Goal: Obtain resource: Download file/media

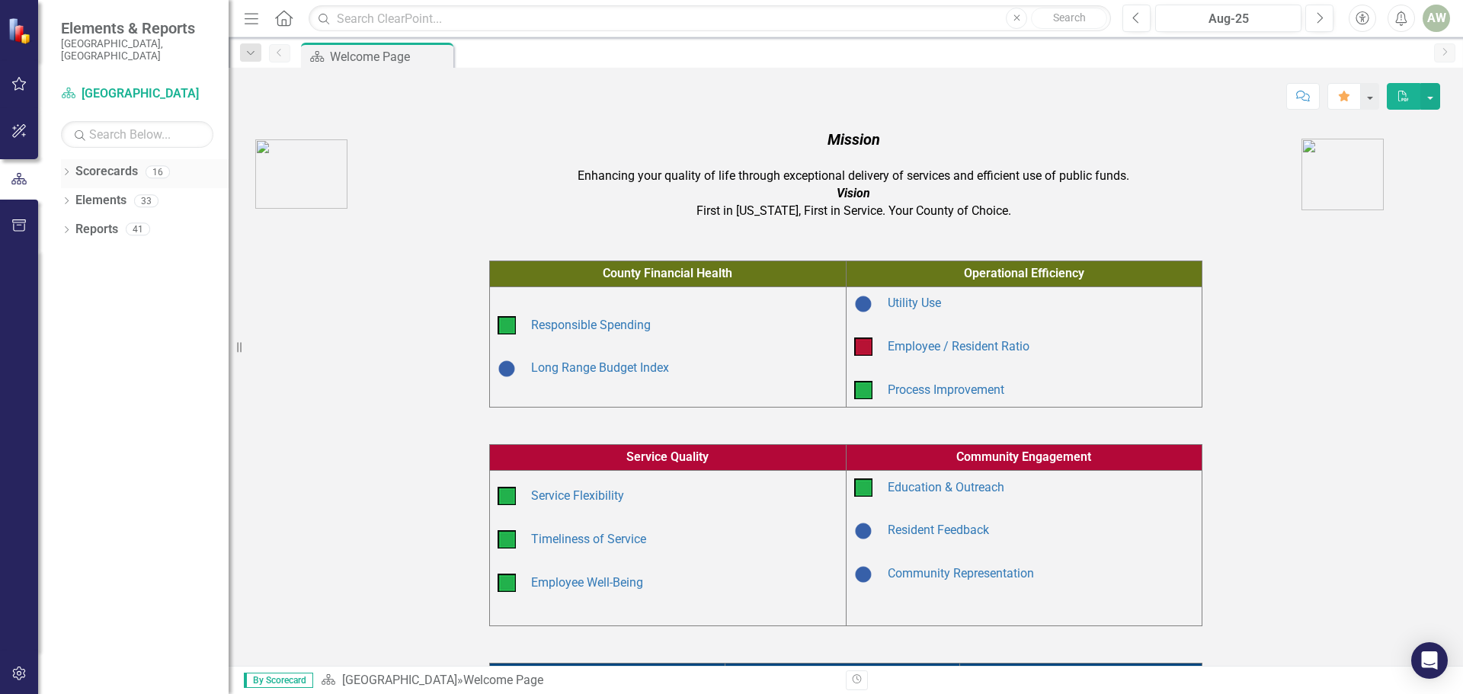
click at [69, 169] on icon "Dropdown" at bounding box center [66, 173] width 11 height 8
click at [75, 225] on icon at bounding box center [75, 229] width 4 height 8
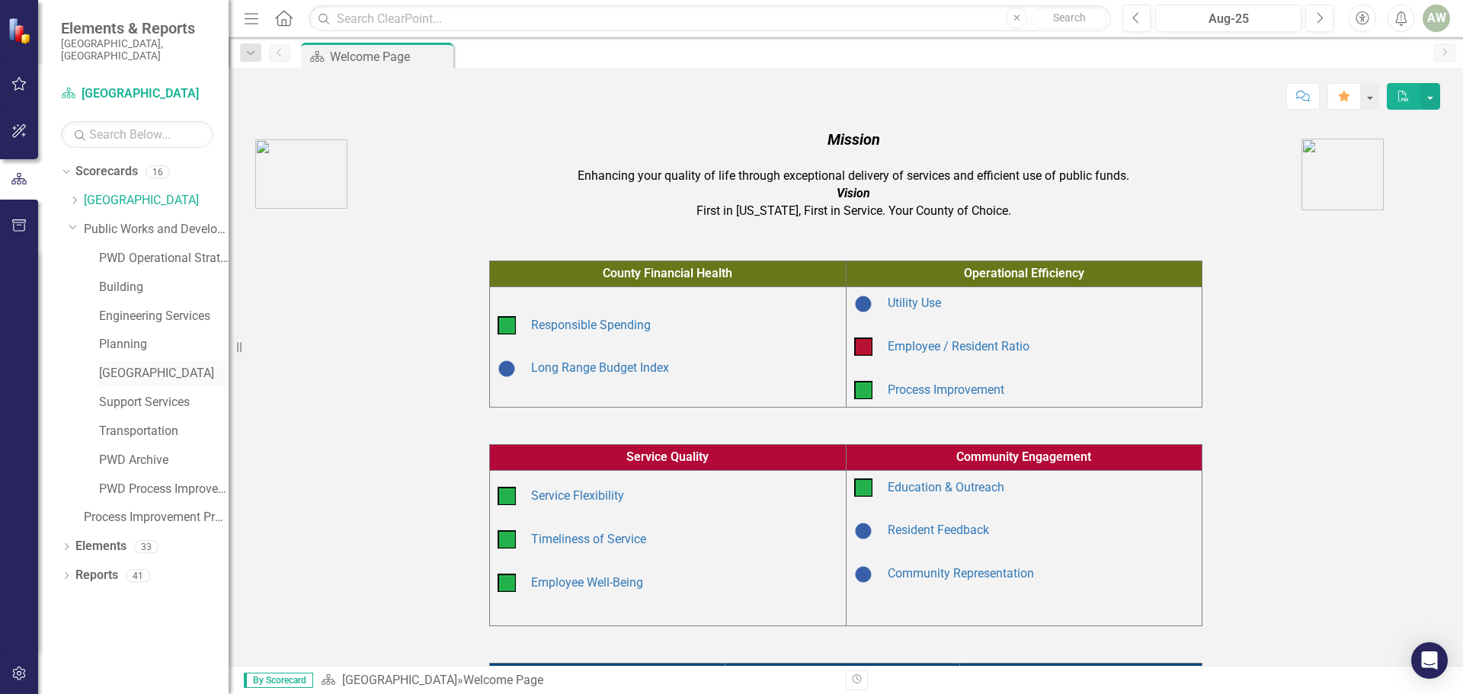
click at [136, 365] on link "[GEOGRAPHIC_DATA]" at bounding box center [164, 374] width 130 height 18
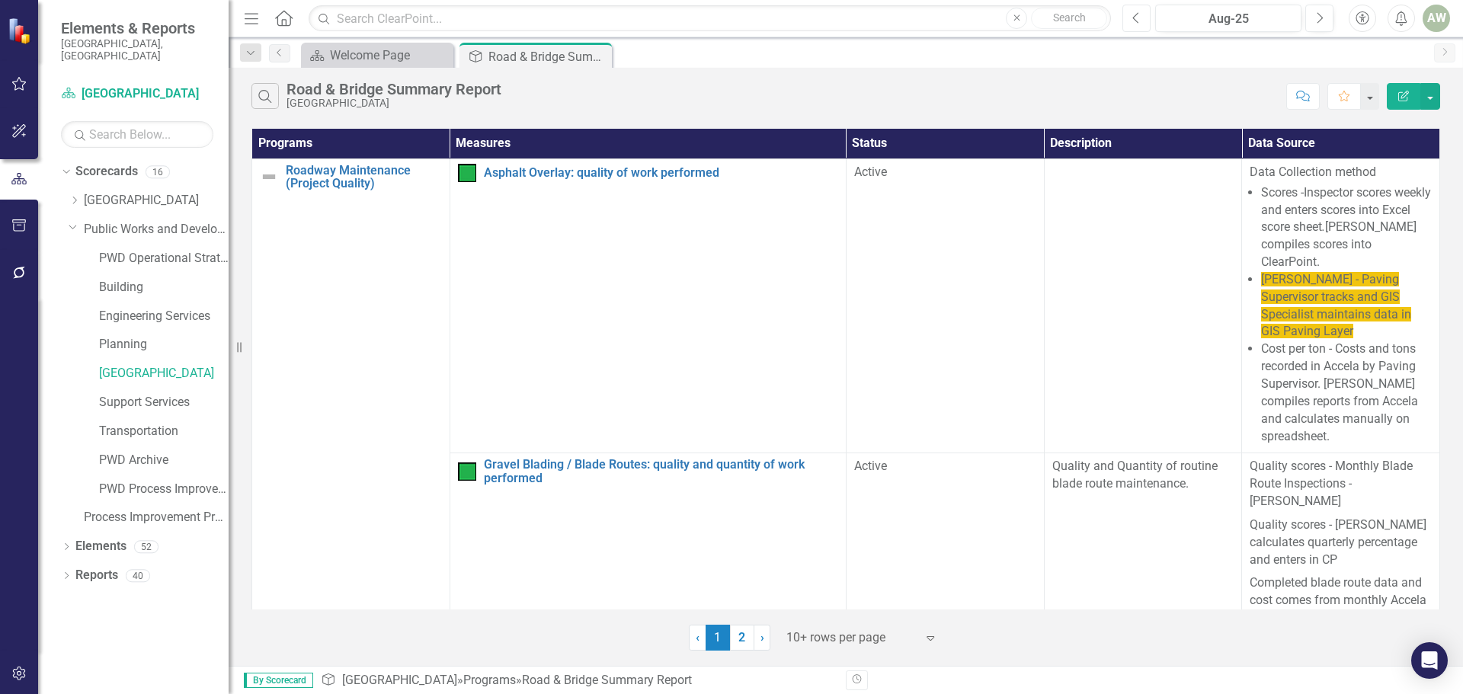
click at [1140, 15] on icon "Previous" at bounding box center [1136, 18] width 8 height 14
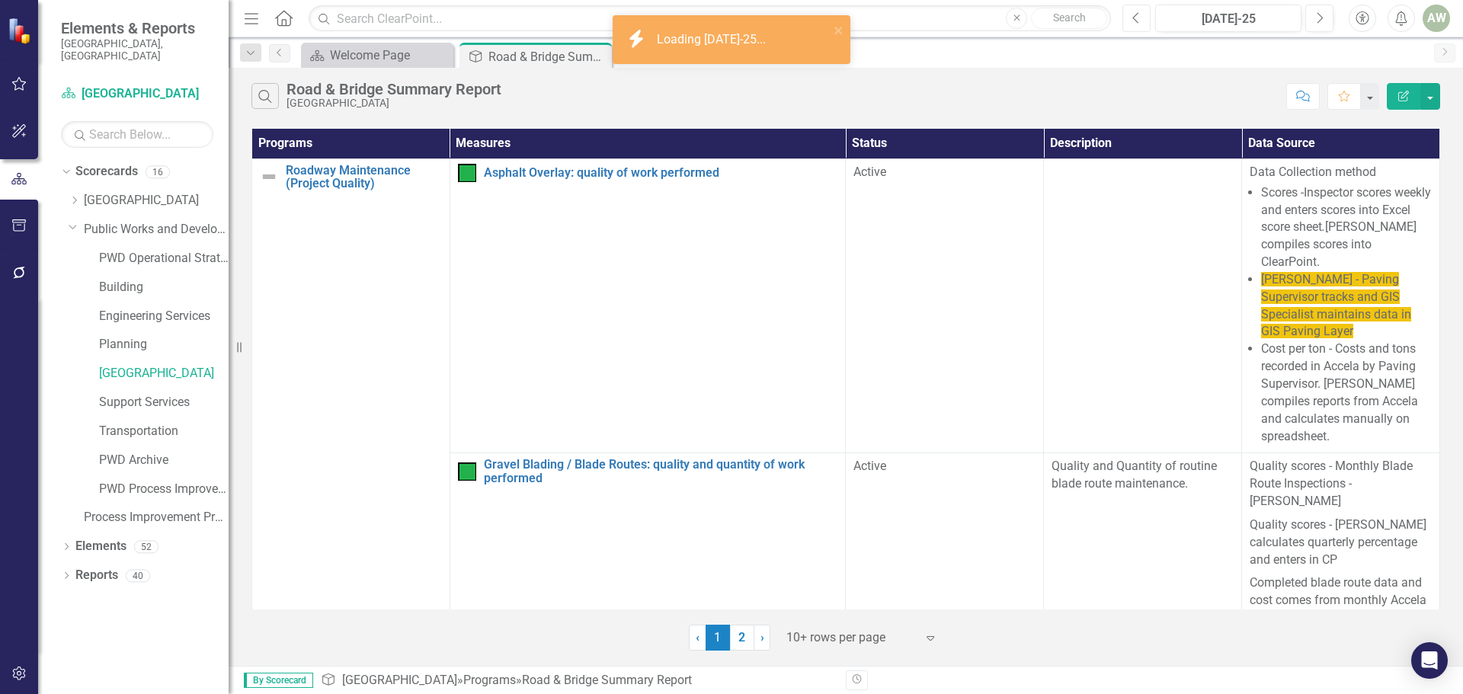
click at [1140, 15] on icon "Previous" at bounding box center [1136, 18] width 8 height 14
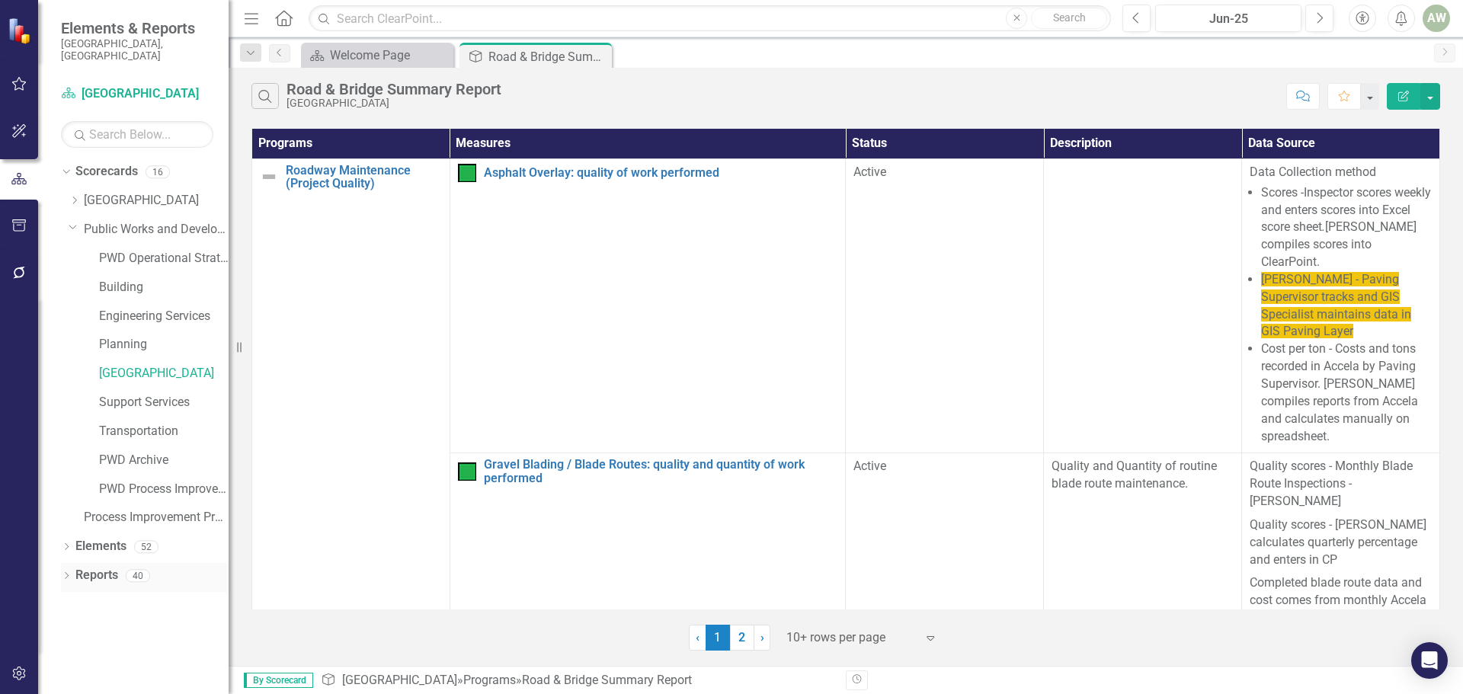
click at [88, 567] on link "Reports" at bounding box center [96, 576] width 43 height 18
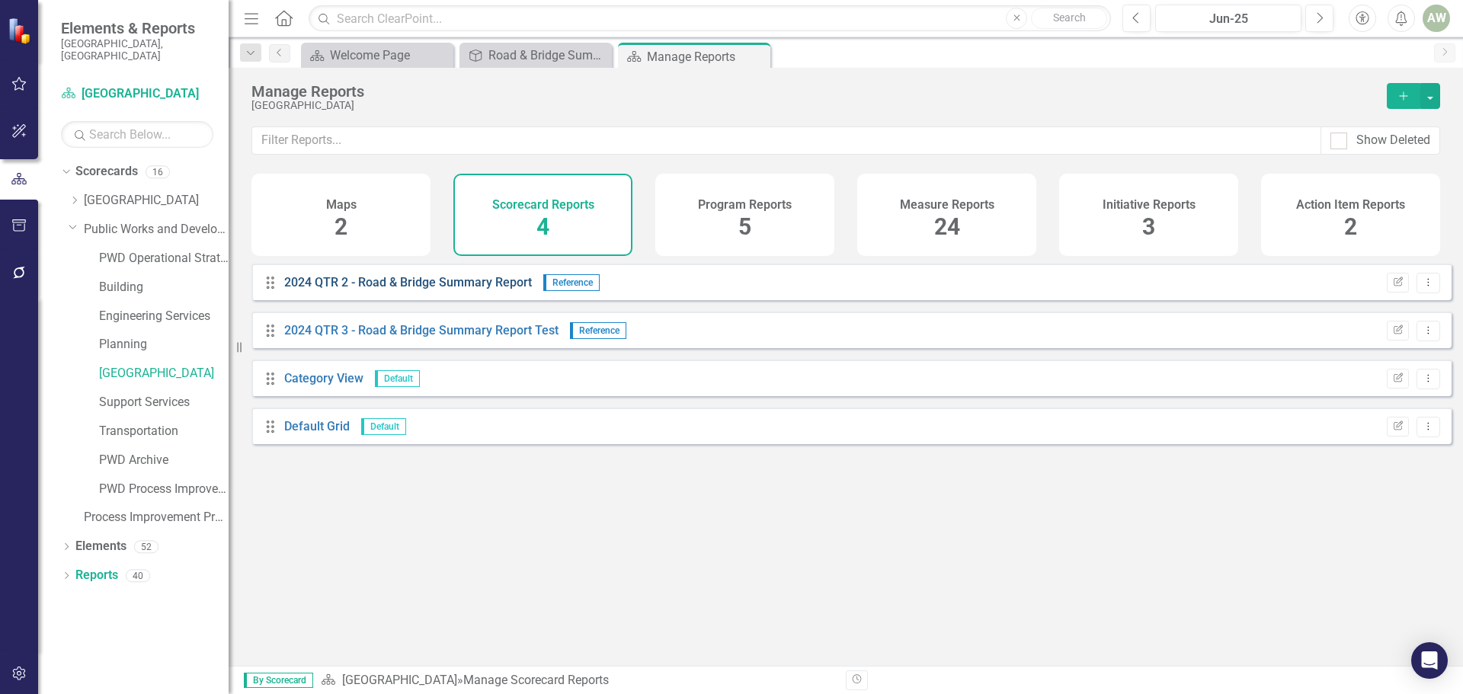
click at [498, 290] on link "2024 QTR 2 - Road & Bridge Summary Report" at bounding box center [408, 282] width 248 height 14
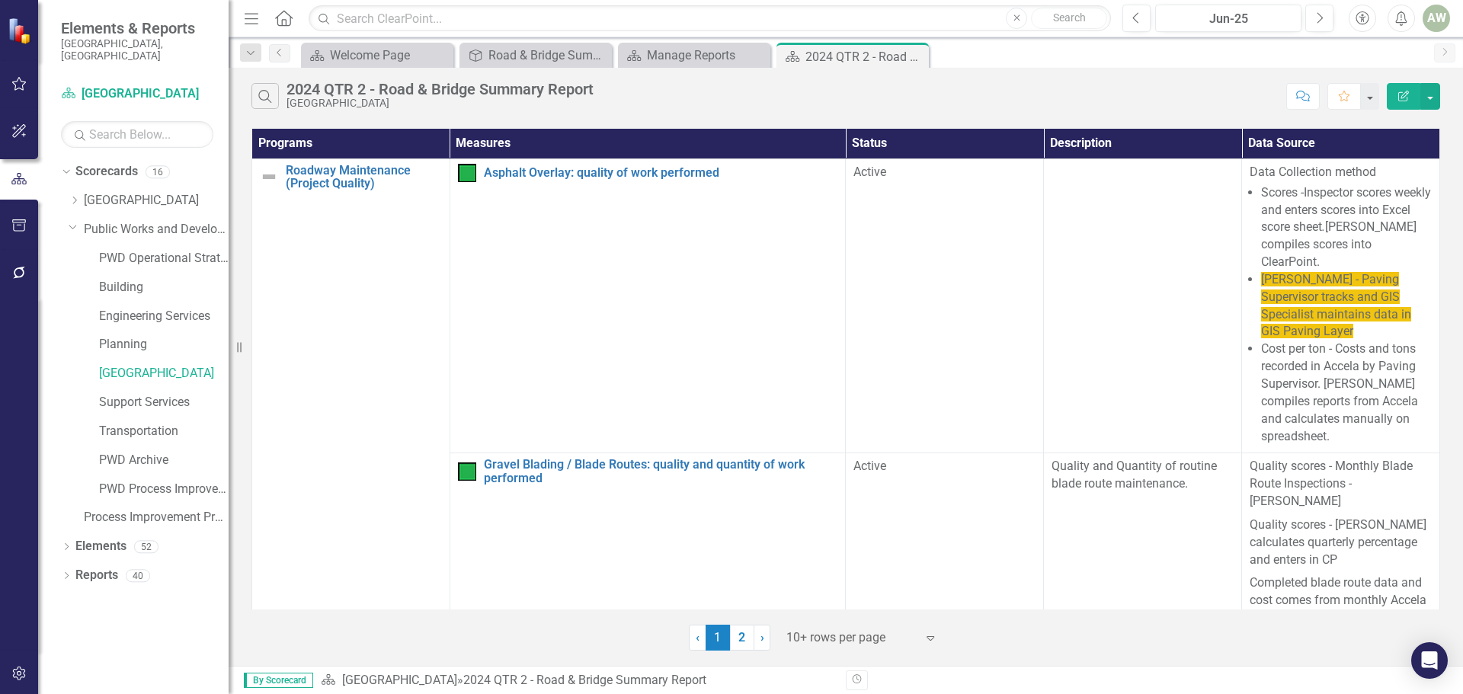
click at [0, 0] on icon "Close" at bounding box center [0, 0] width 0 height 0
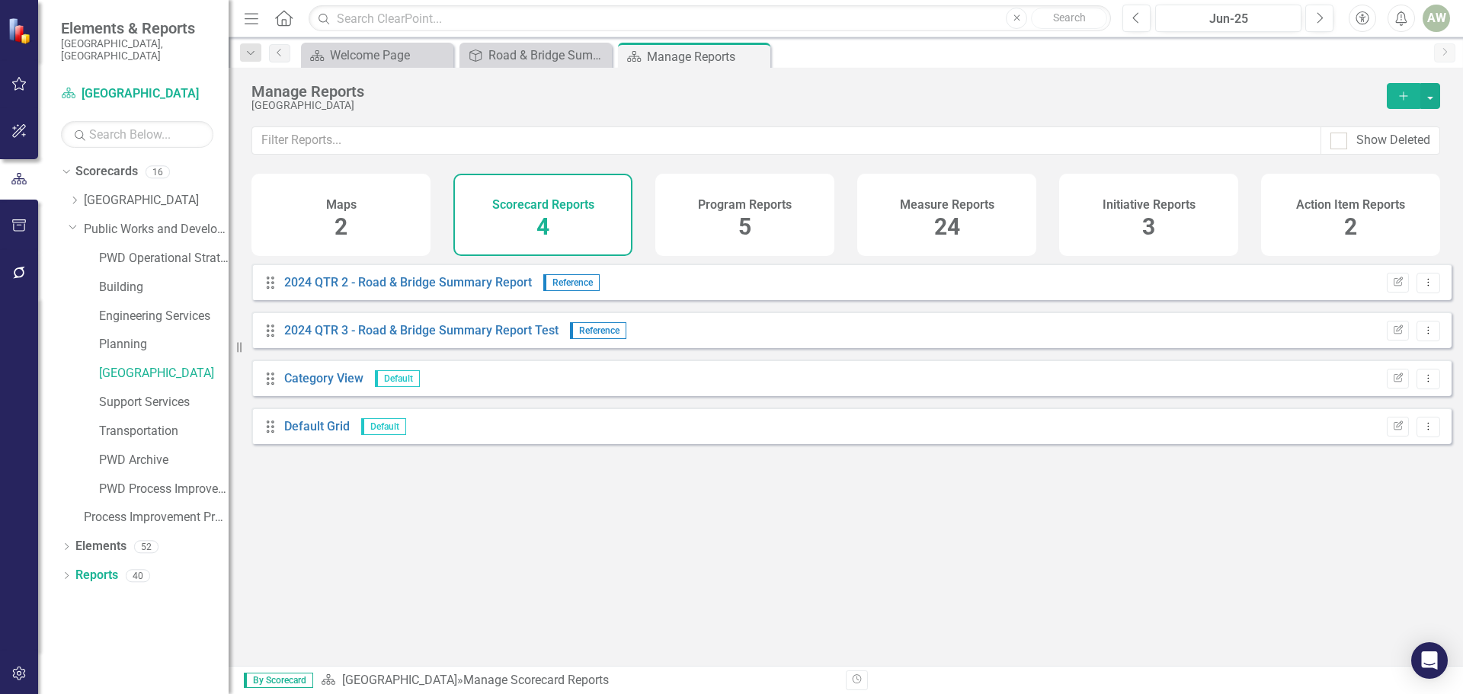
click at [942, 229] on span "24" at bounding box center [947, 226] width 26 height 27
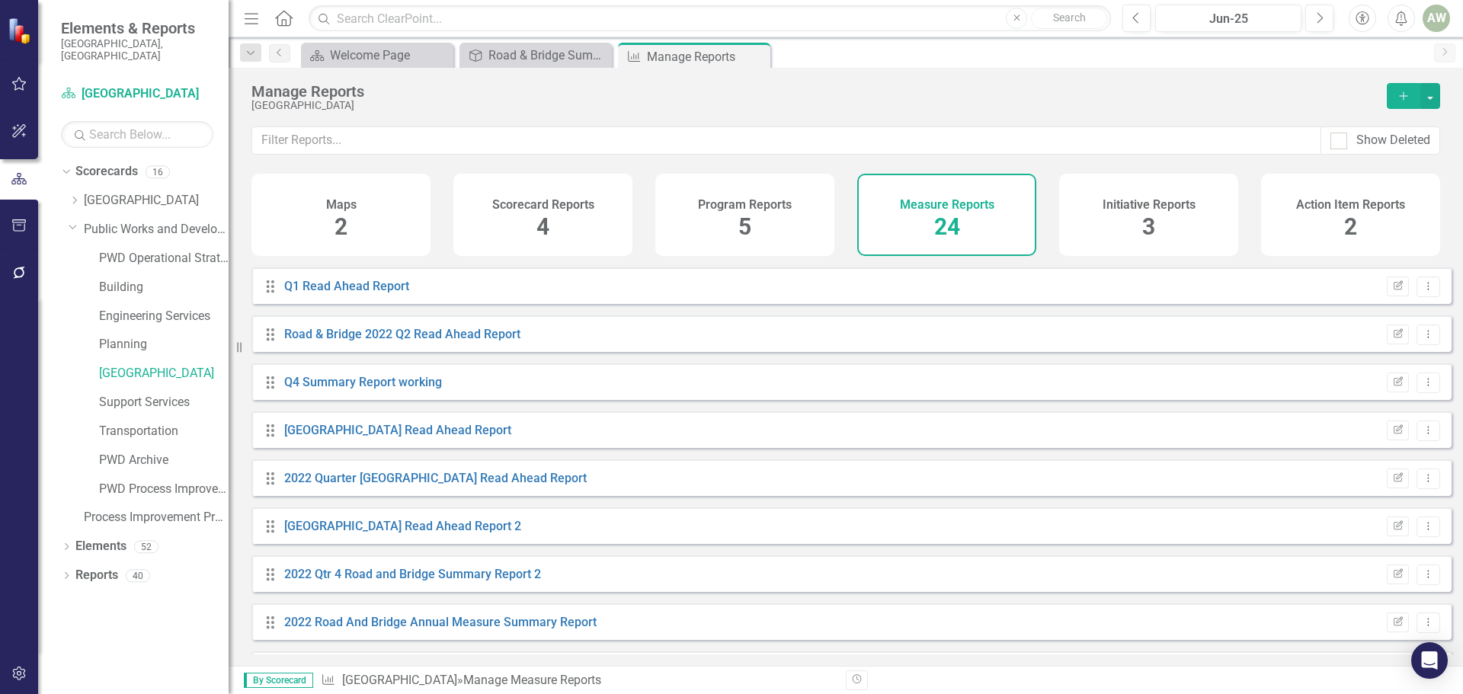
scroll to position [761, 0]
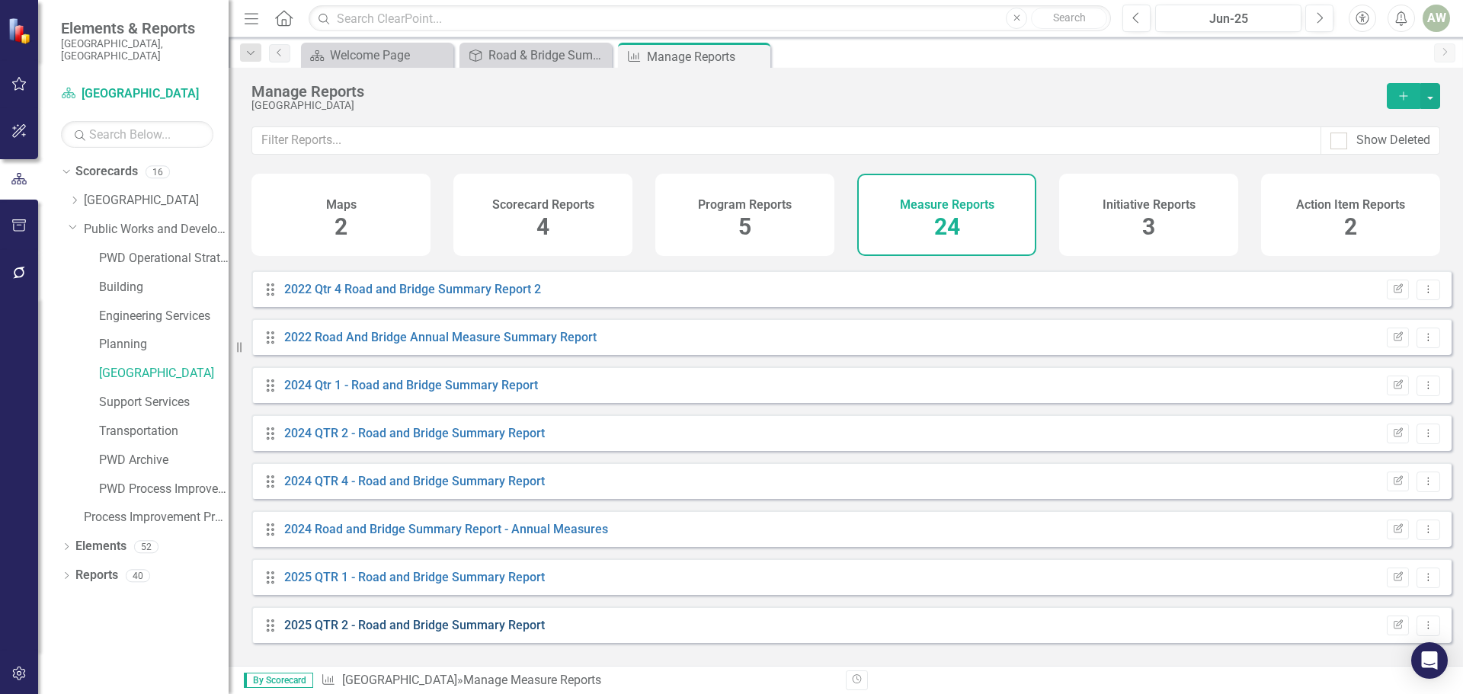
click at [509, 632] on link "2025 QTR 2 - Road and Bridge Summary Report" at bounding box center [414, 625] width 261 height 14
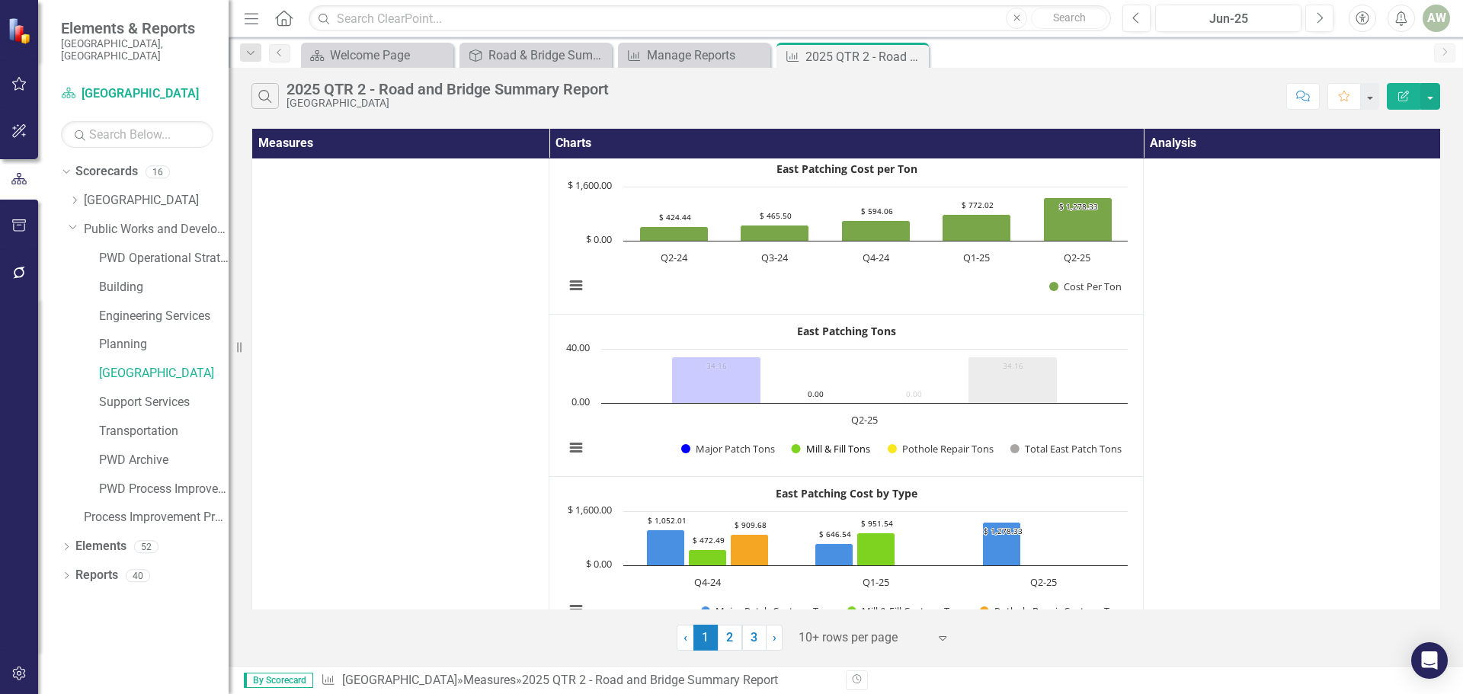
scroll to position [1184, 0]
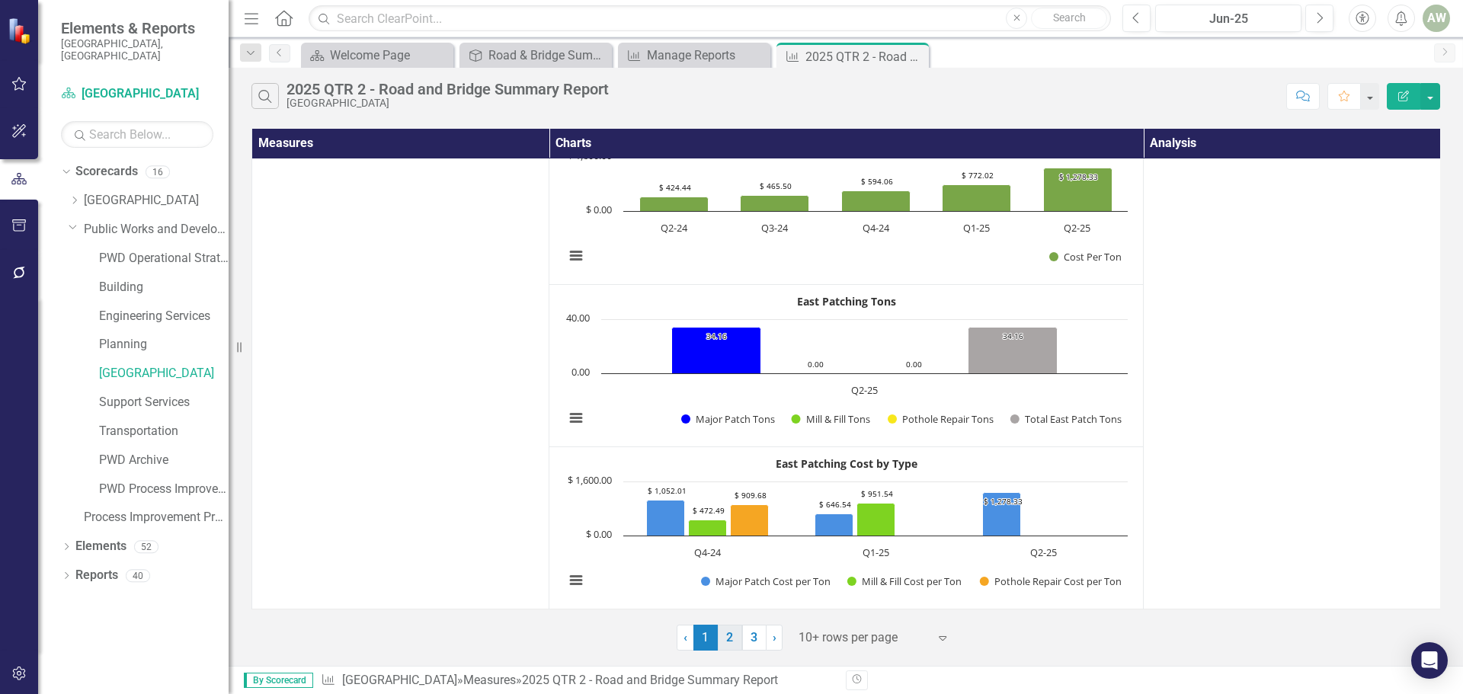
click at [735, 638] on link "2" at bounding box center [730, 638] width 24 height 26
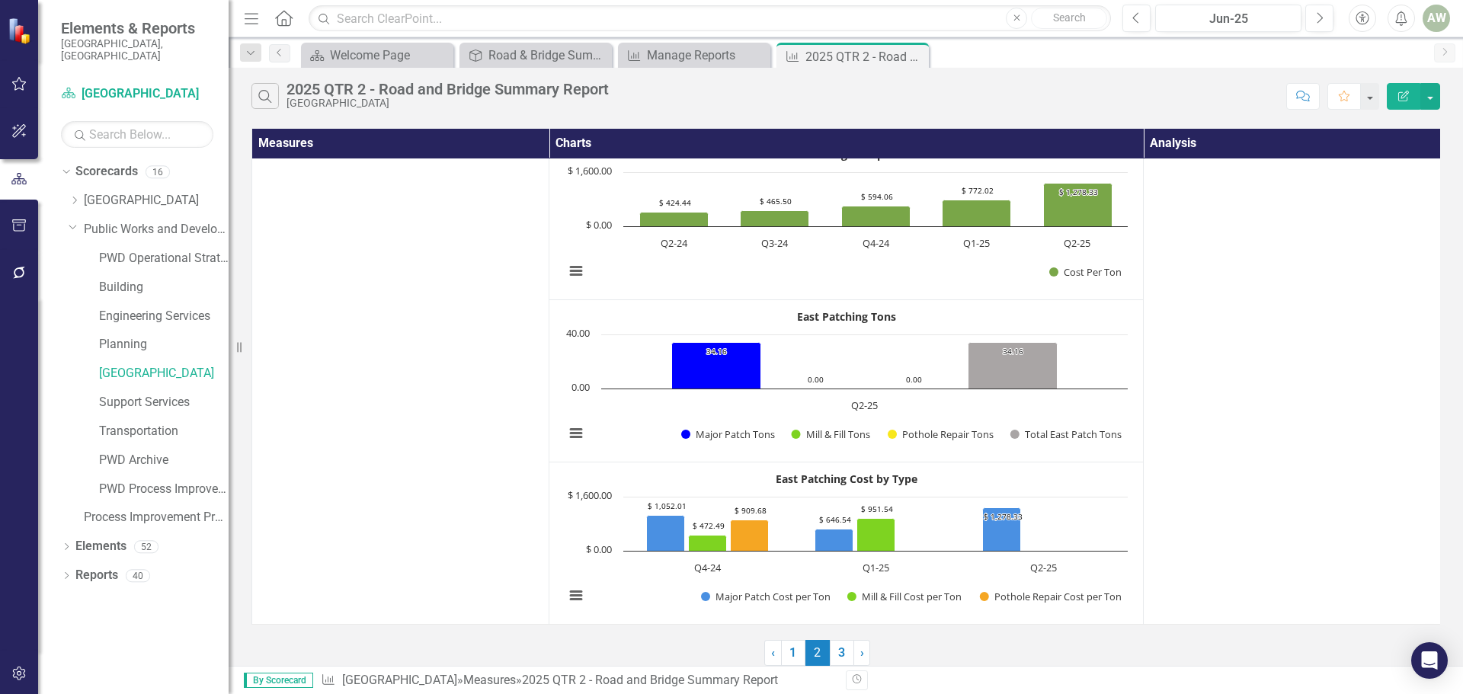
scroll to position [0, 0]
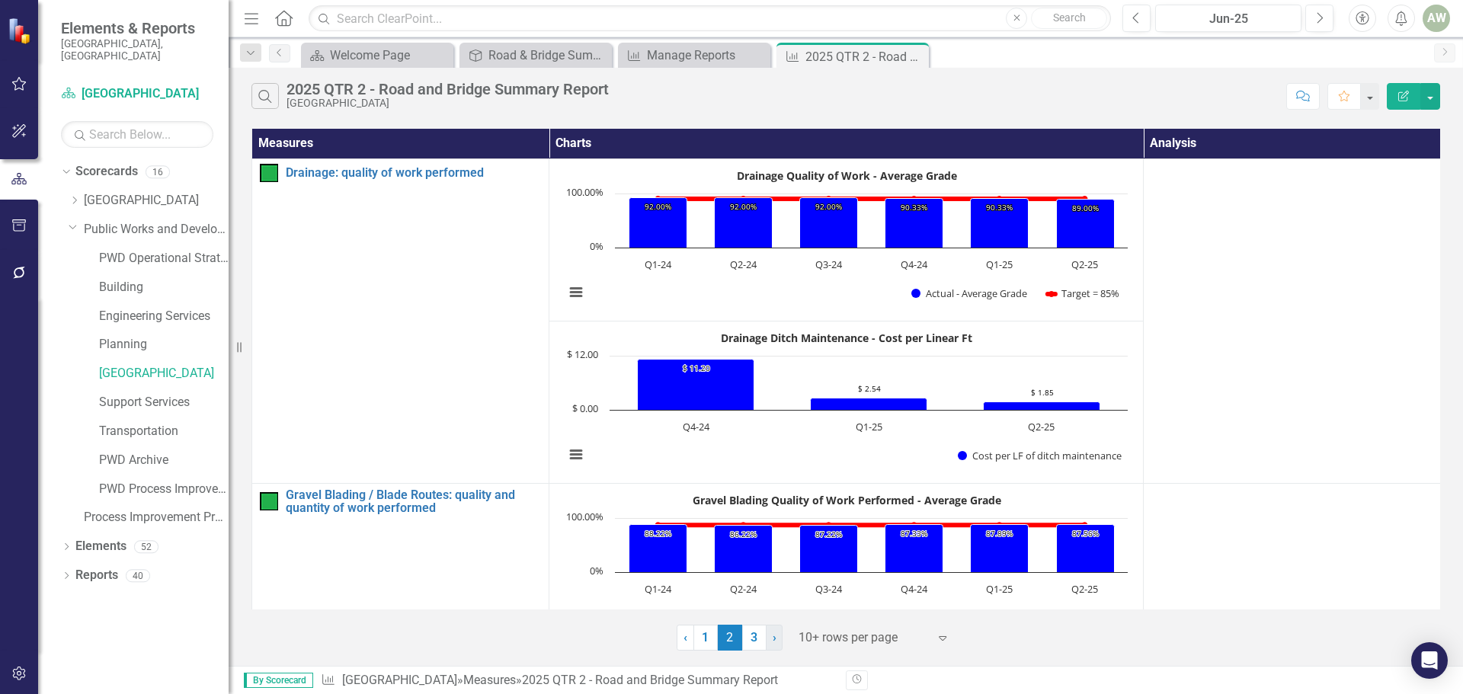
click at [773, 638] on span "›" at bounding box center [775, 637] width 4 height 14
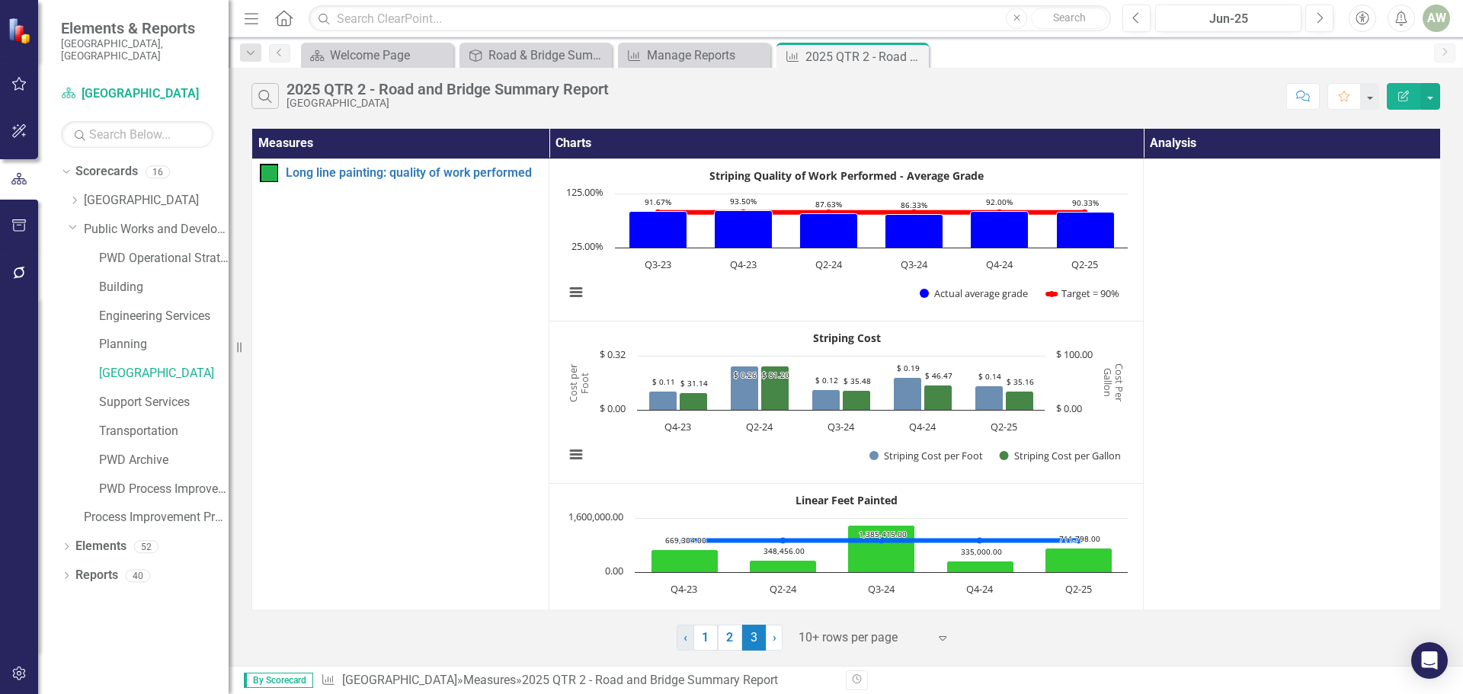
click at [681, 640] on link "‹ Previous" at bounding box center [686, 638] width 18 height 26
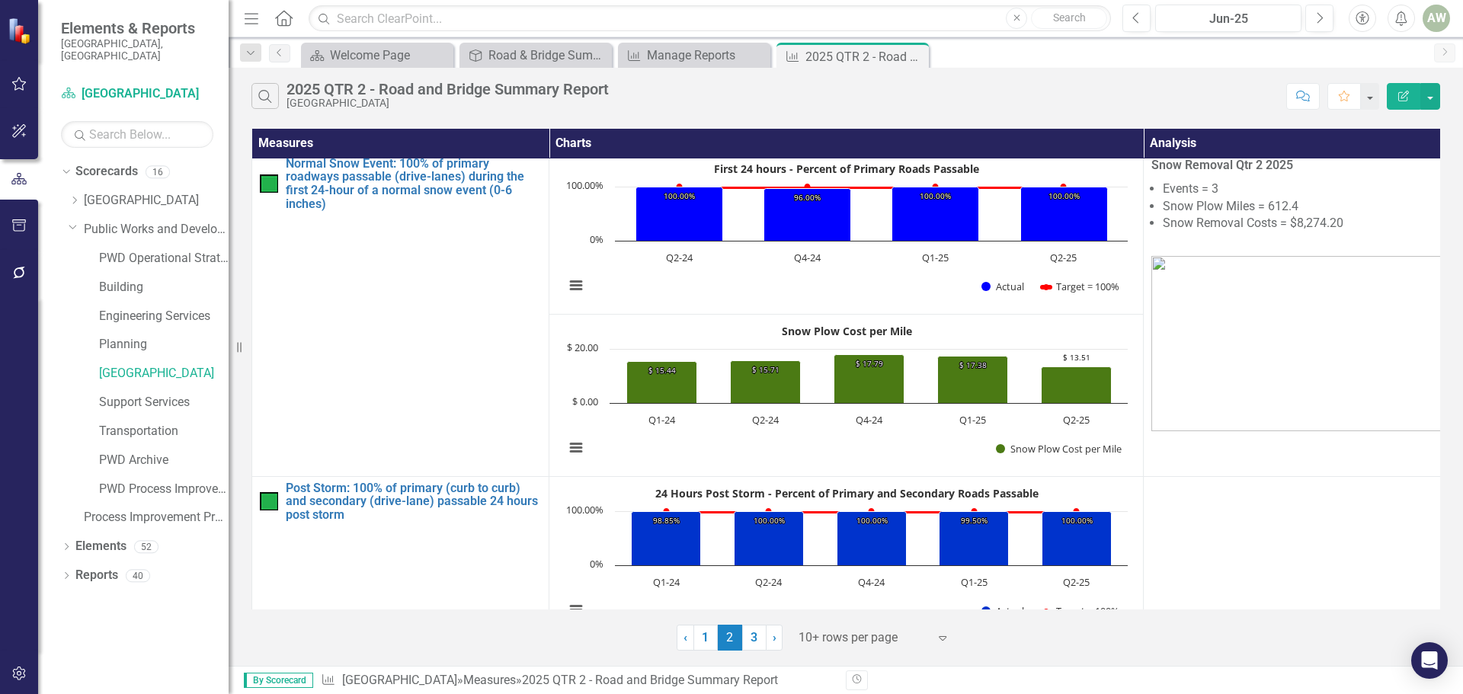
scroll to position [1184, 0]
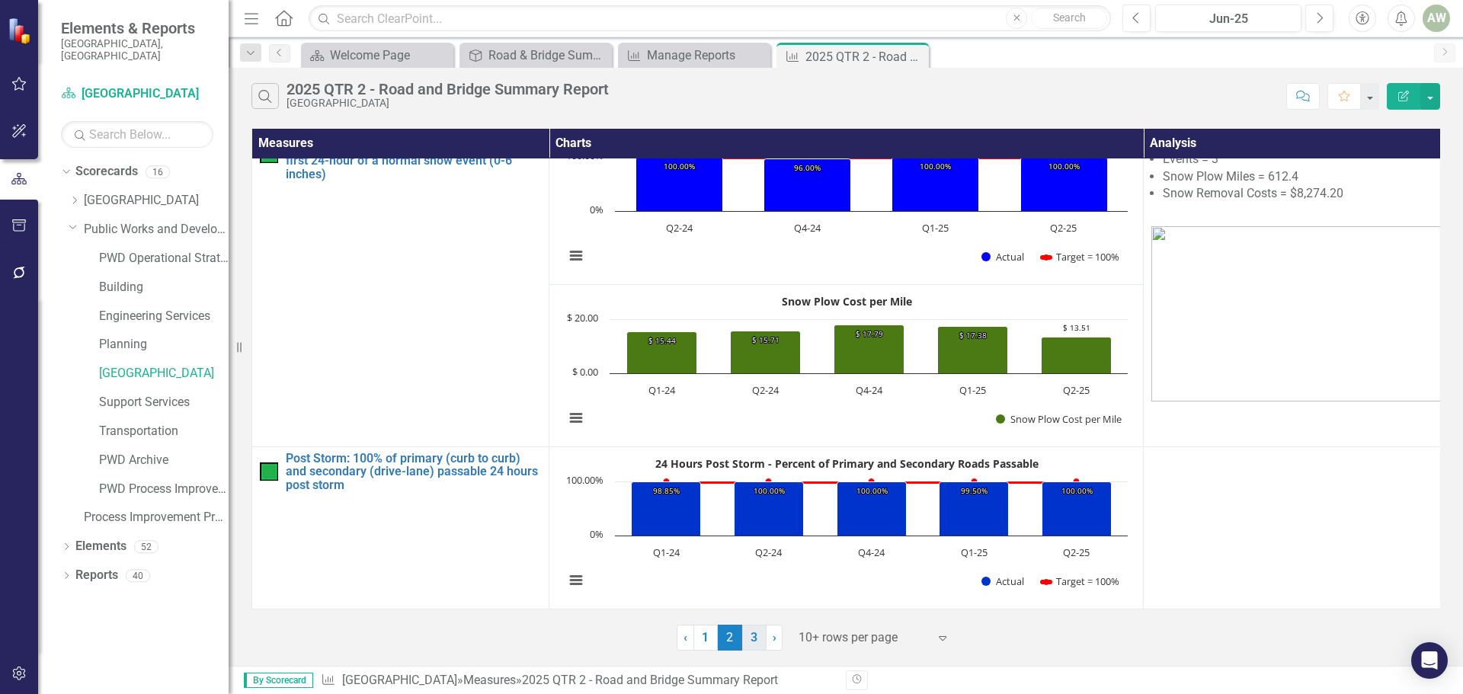
click at [753, 639] on link "3" at bounding box center [754, 638] width 24 height 26
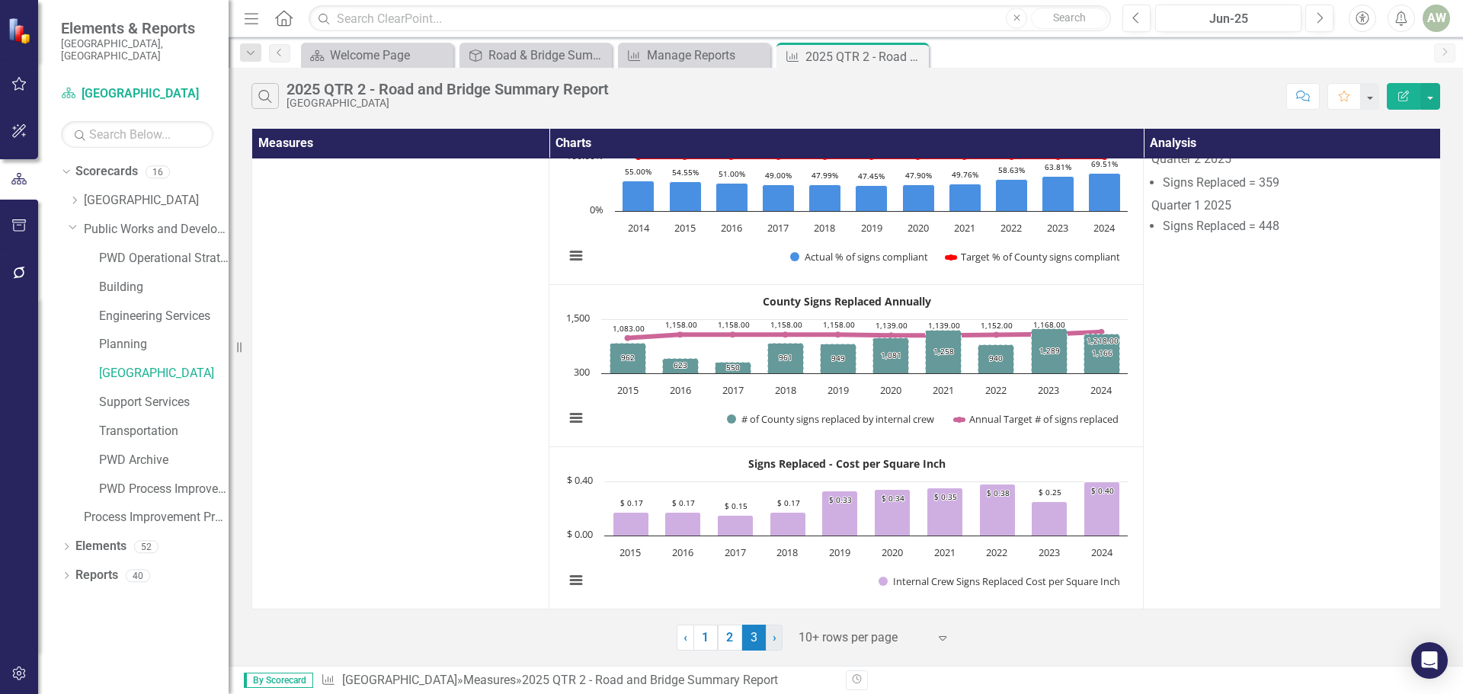
click at [771, 638] on link "› Next" at bounding box center [774, 638] width 17 height 26
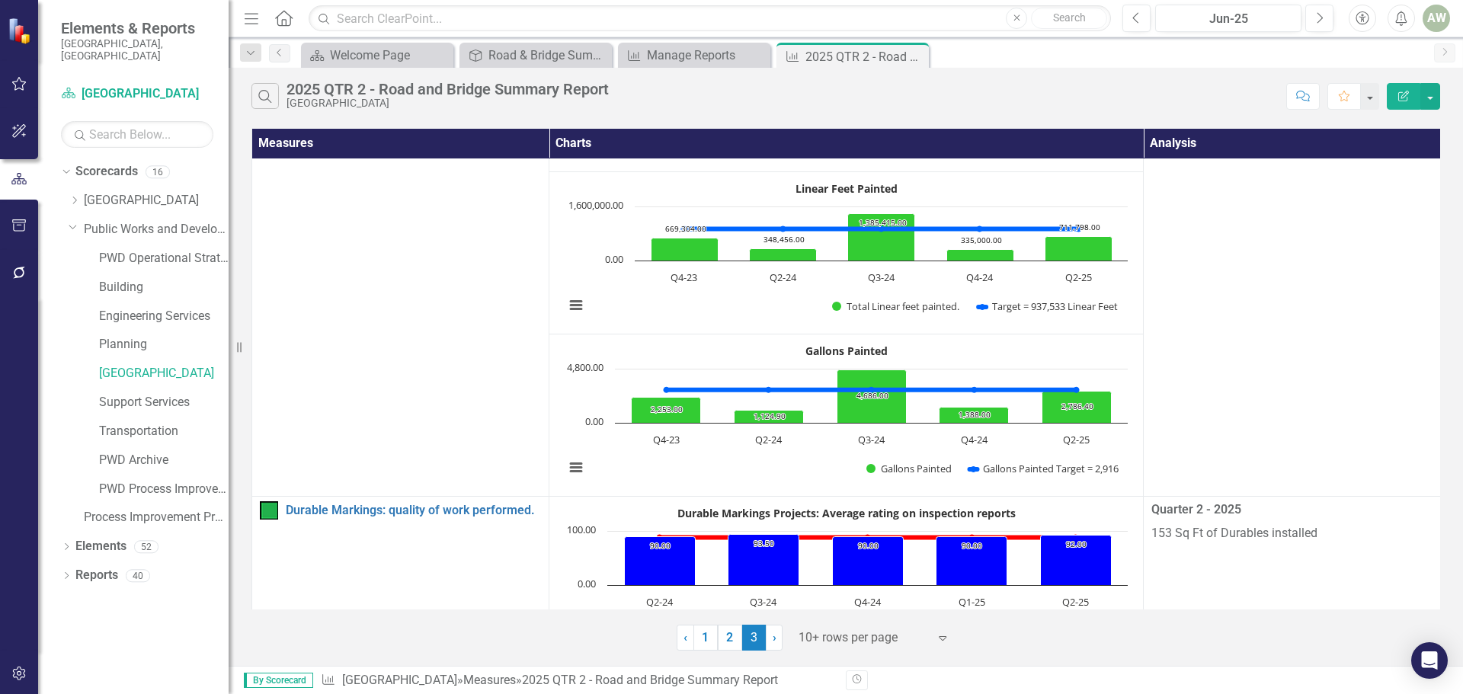
scroll to position [0, 0]
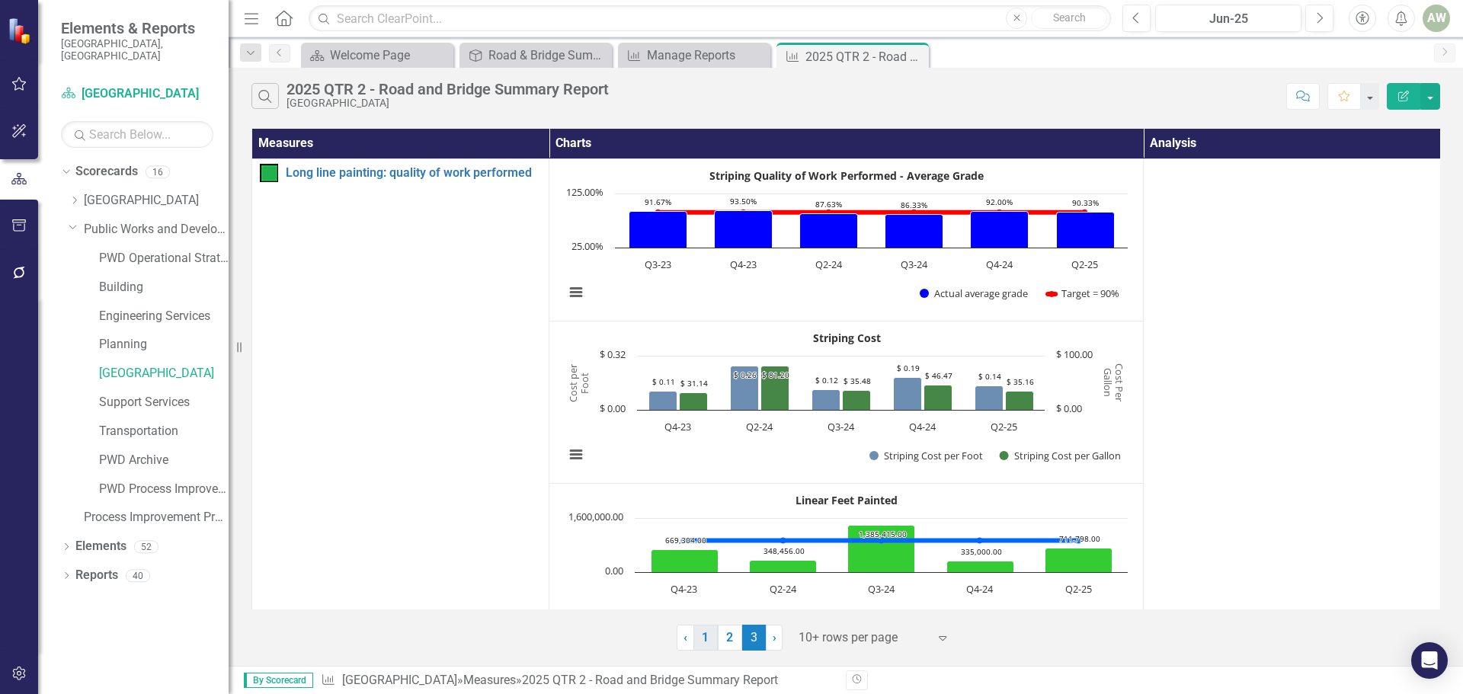
click at [699, 643] on link "1" at bounding box center [705, 638] width 24 height 26
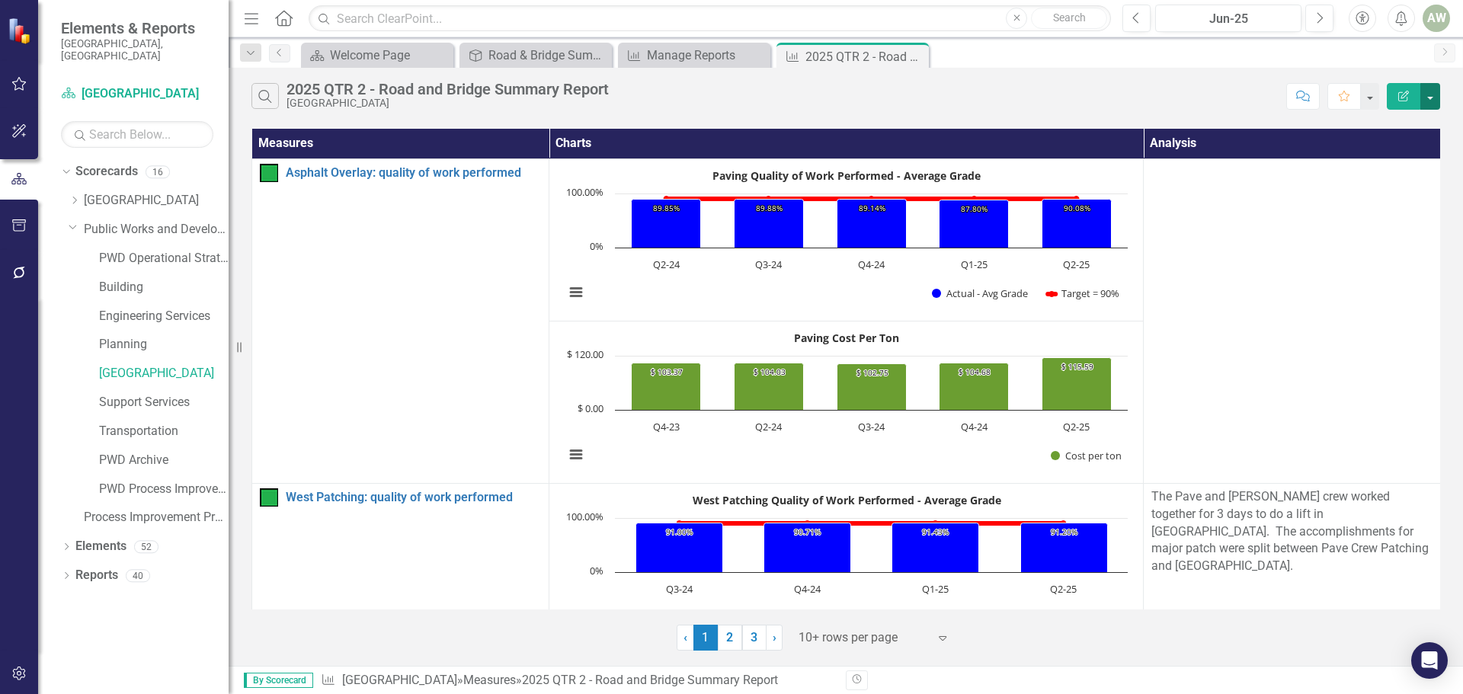
click at [1429, 102] on button "button" at bounding box center [1430, 96] width 20 height 27
click at [1397, 152] on link "PDF Export to PDF" at bounding box center [1379, 155] width 120 height 28
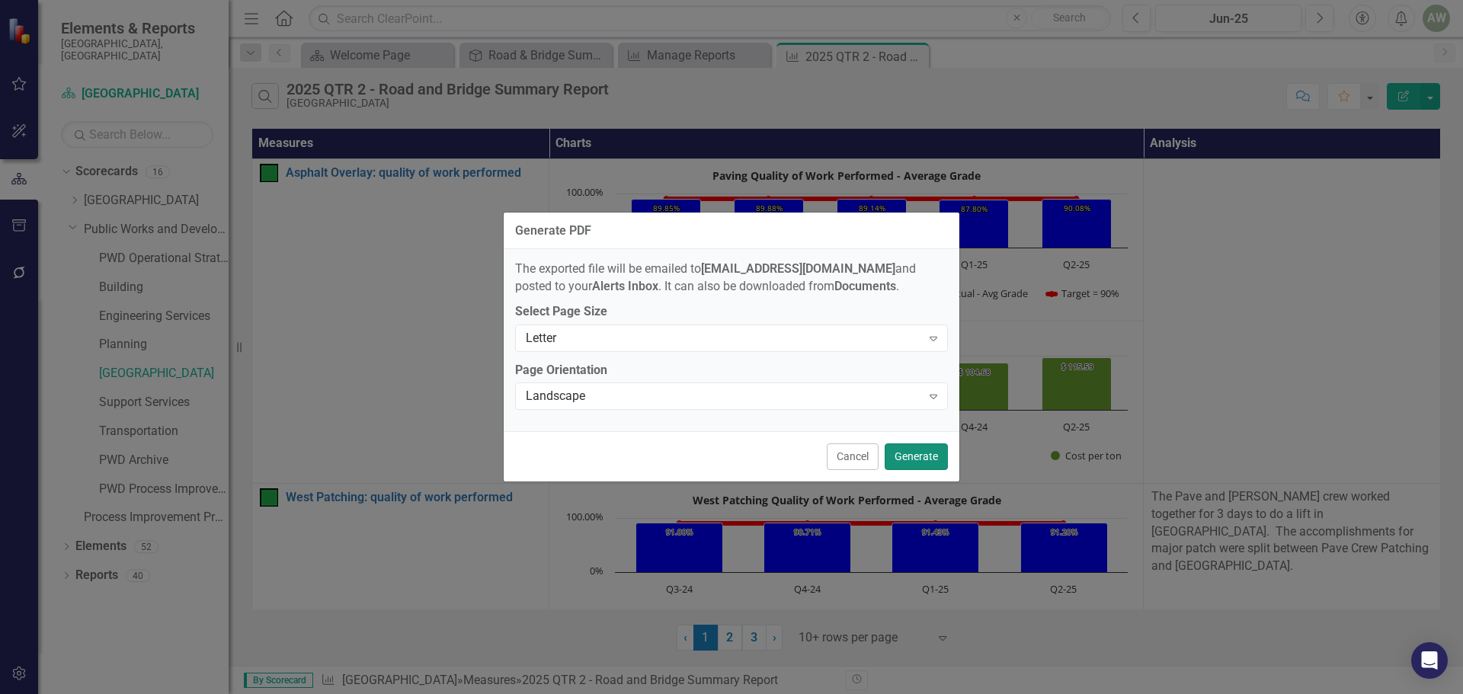
click at [921, 455] on button "Generate" at bounding box center [916, 456] width 63 height 27
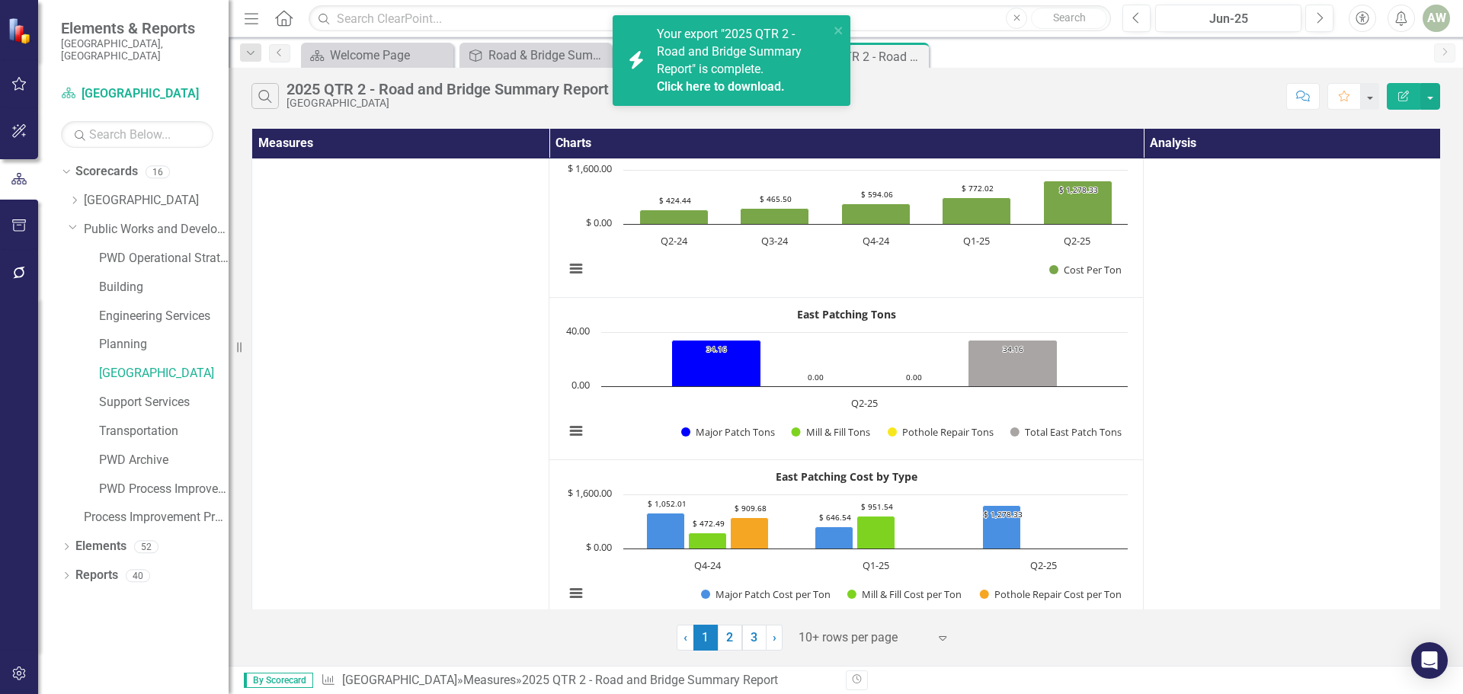
scroll to position [1184, 0]
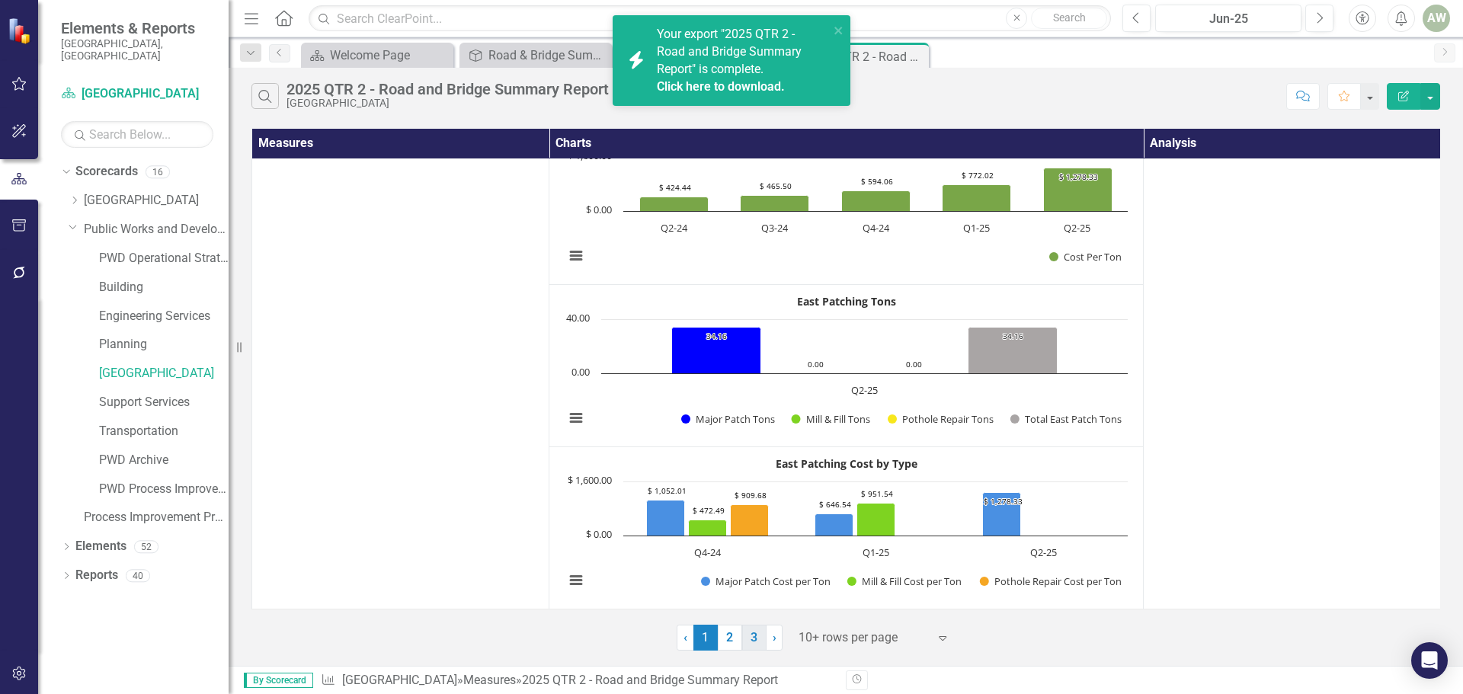
click at [751, 636] on link "3" at bounding box center [754, 638] width 24 height 26
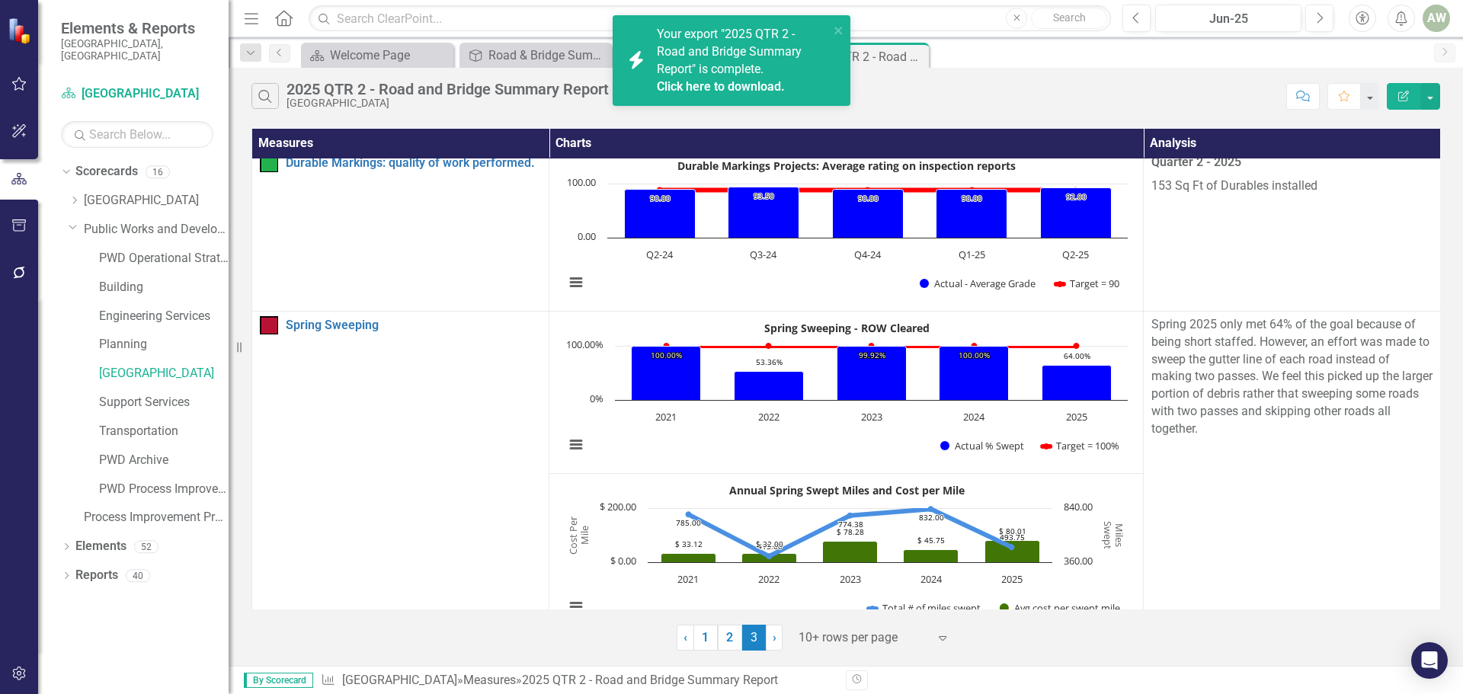
scroll to position [686, 0]
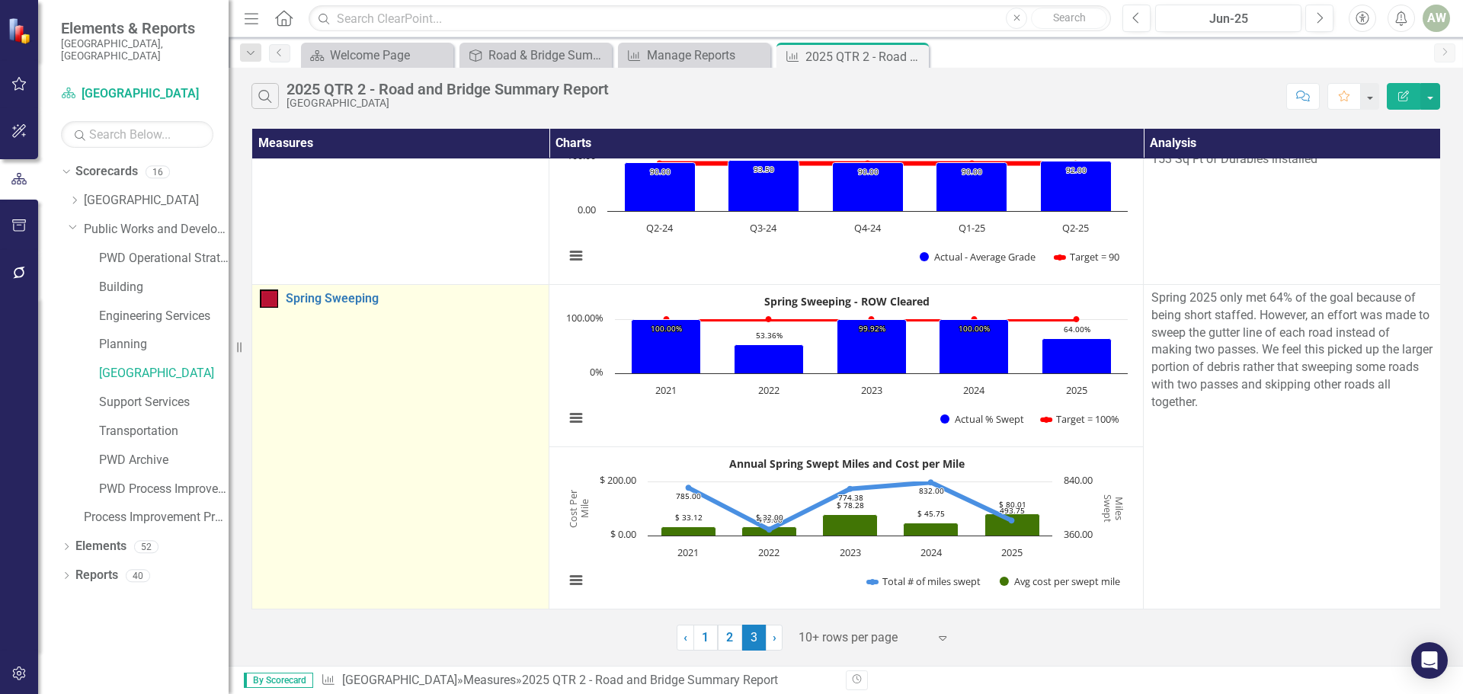
click at [472, 286] on td "Spring Sweeping Edit Edit Measure Link Open Element" at bounding box center [400, 446] width 297 height 325
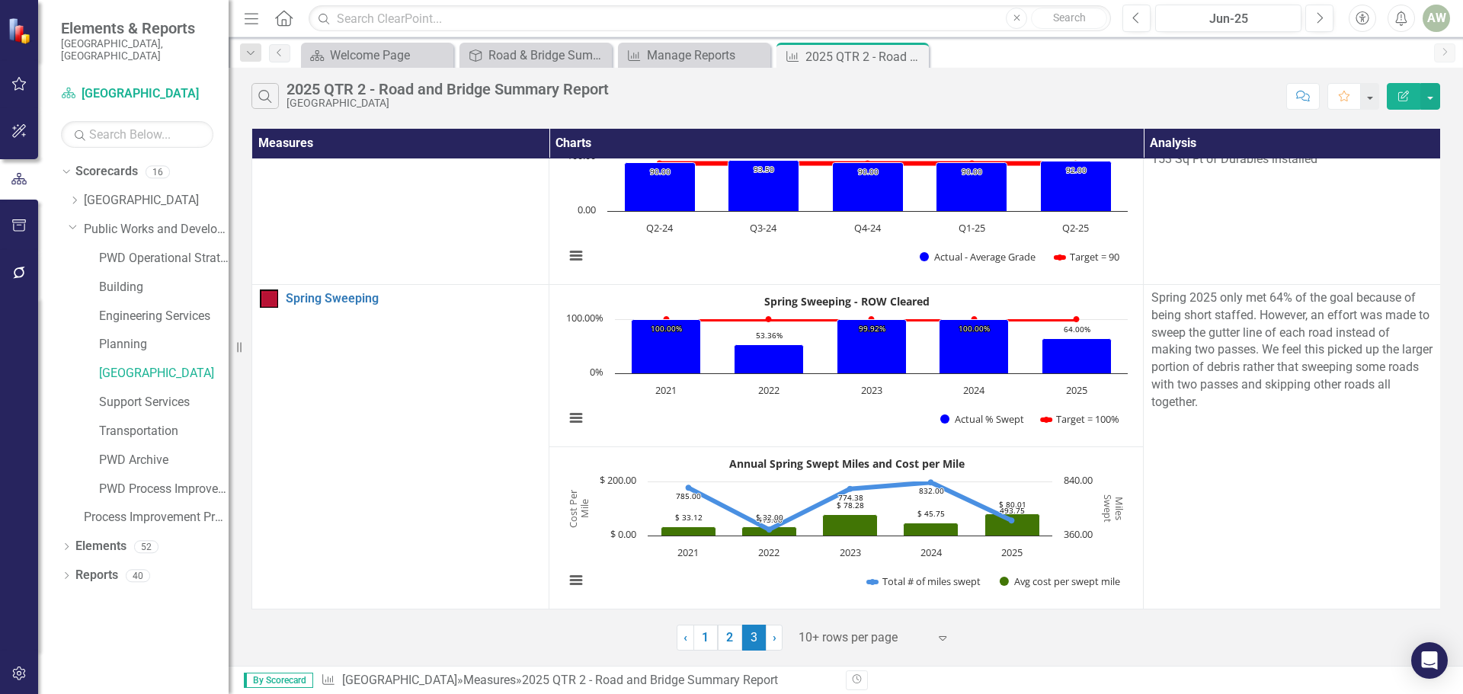
click at [1436, 17] on div "AW" at bounding box center [1435, 18] width 27 height 27
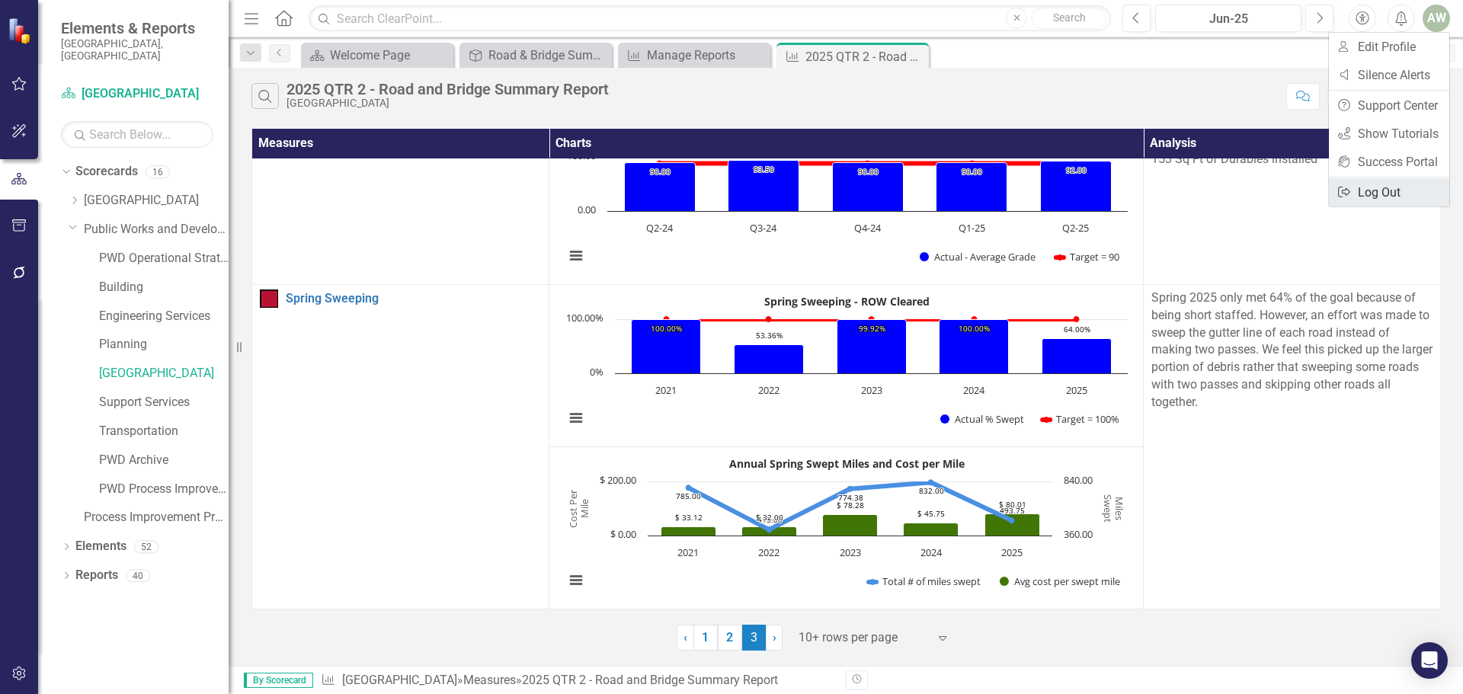
click at [1363, 193] on link "Logout Log Out" at bounding box center [1389, 192] width 120 height 28
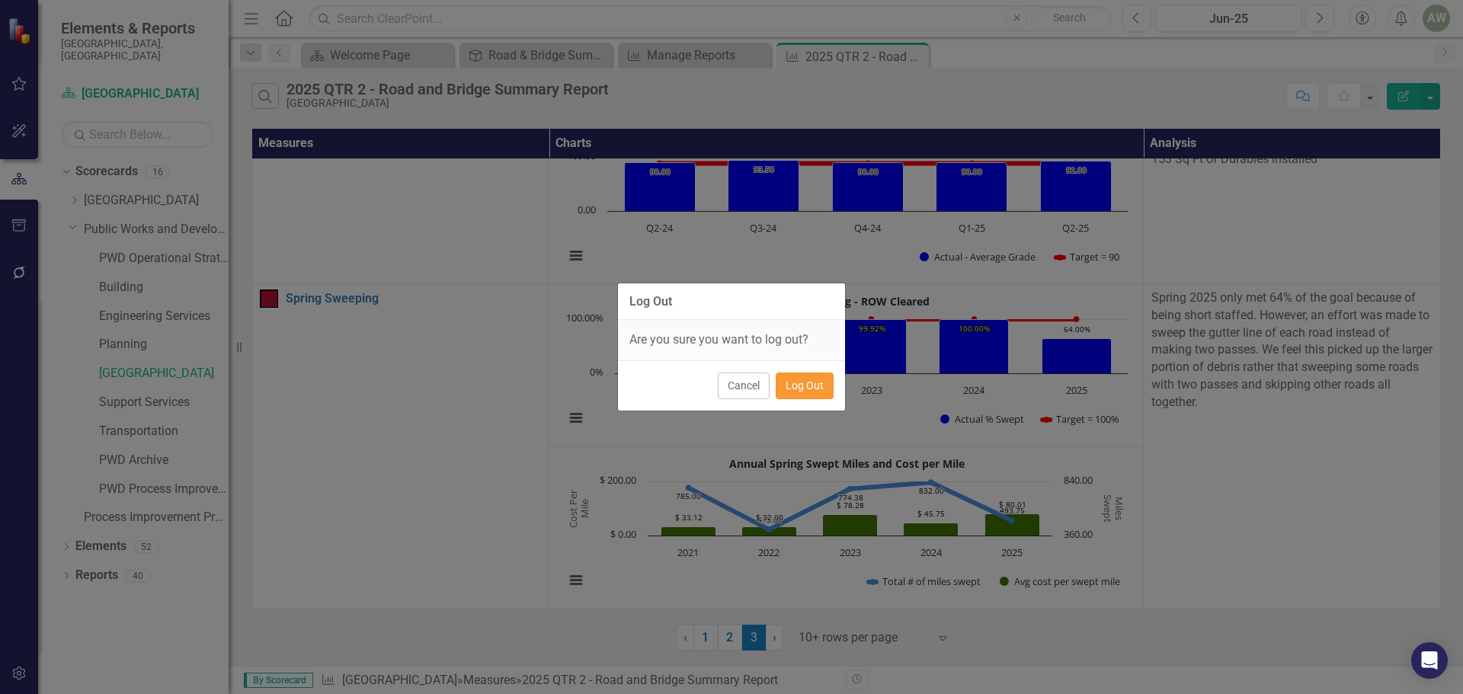
click at [799, 379] on button "Log Out" at bounding box center [805, 386] width 58 height 27
